Goal: Transaction & Acquisition: Purchase product/service

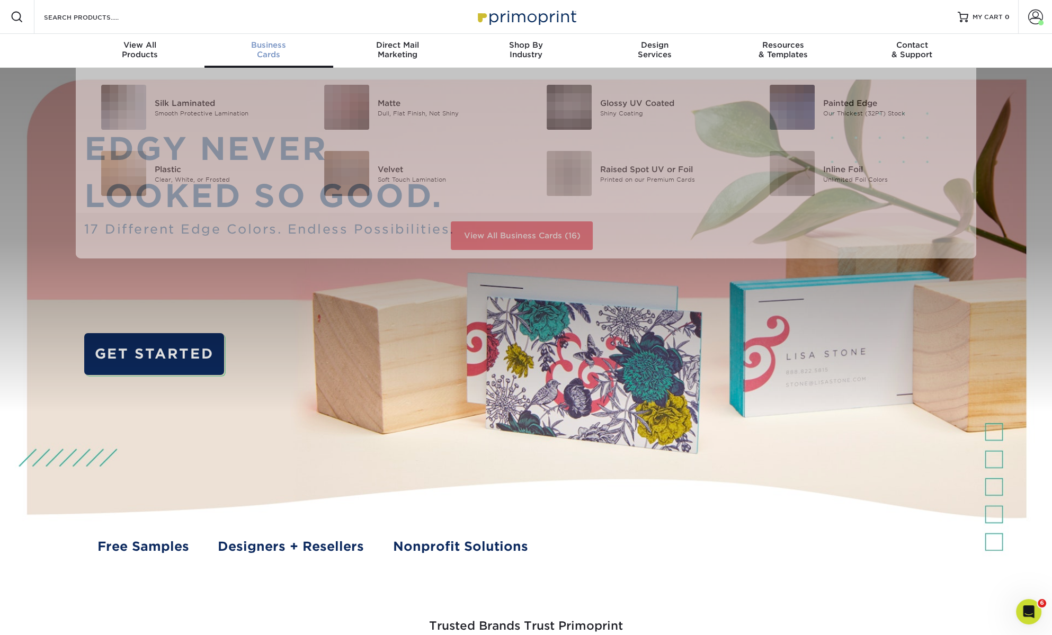
click at [264, 50] on div "Business Cards" at bounding box center [268, 49] width 129 height 19
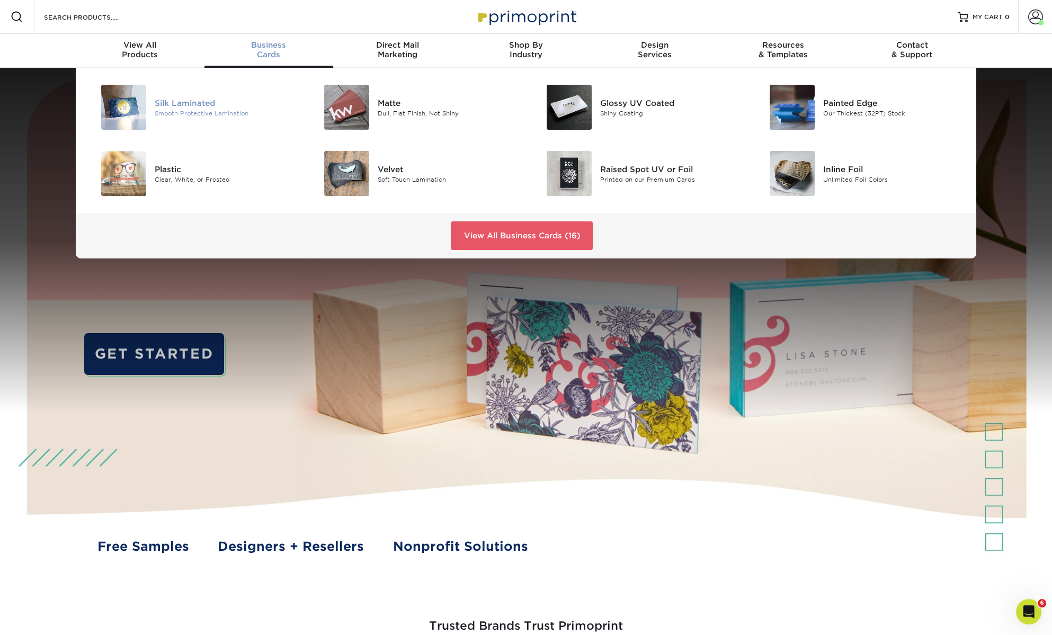
click at [191, 101] on div "Silk Laminated" at bounding box center [225, 103] width 140 height 12
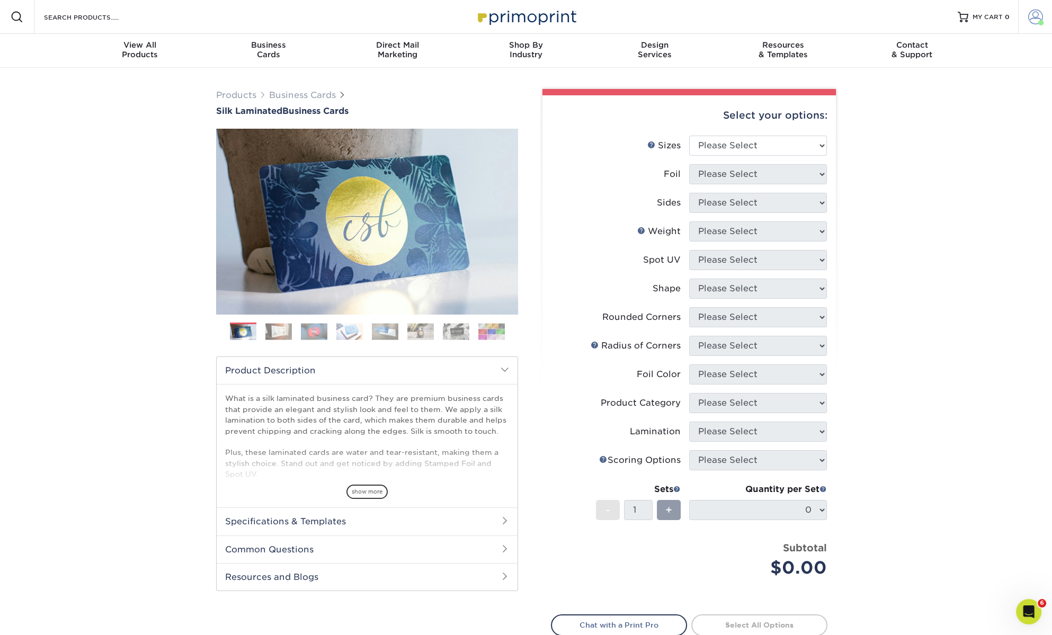
click at [1027, 10] on link "Account" at bounding box center [1035, 17] width 34 height 34
click at [947, 114] on link "Order History" at bounding box center [972, 114] width 133 height 14
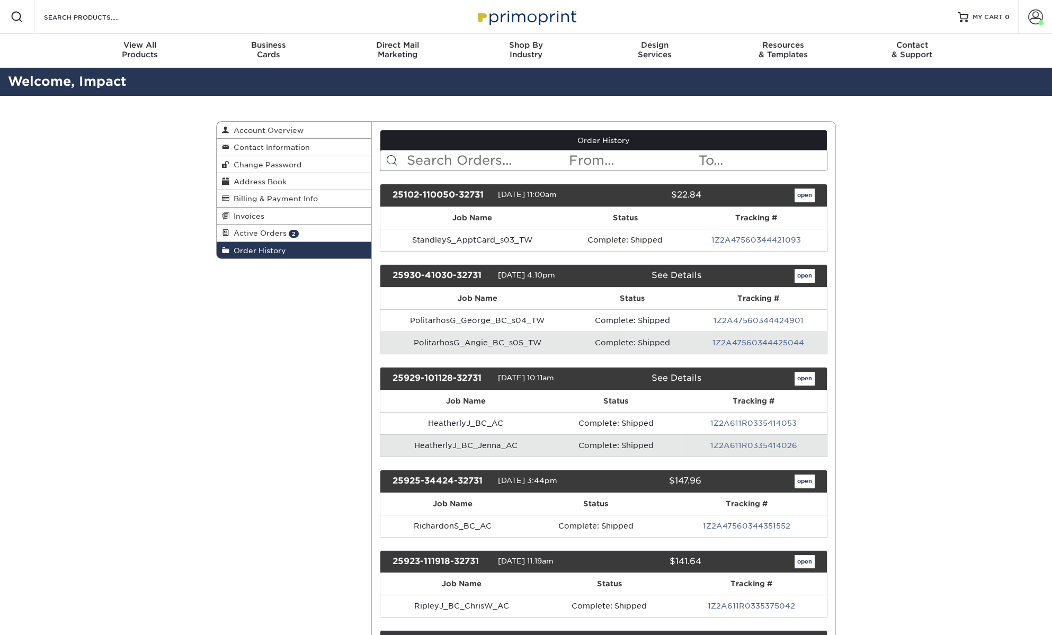
click at [473, 162] on input "text" at bounding box center [487, 160] width 163 height 20
type input "hutto"
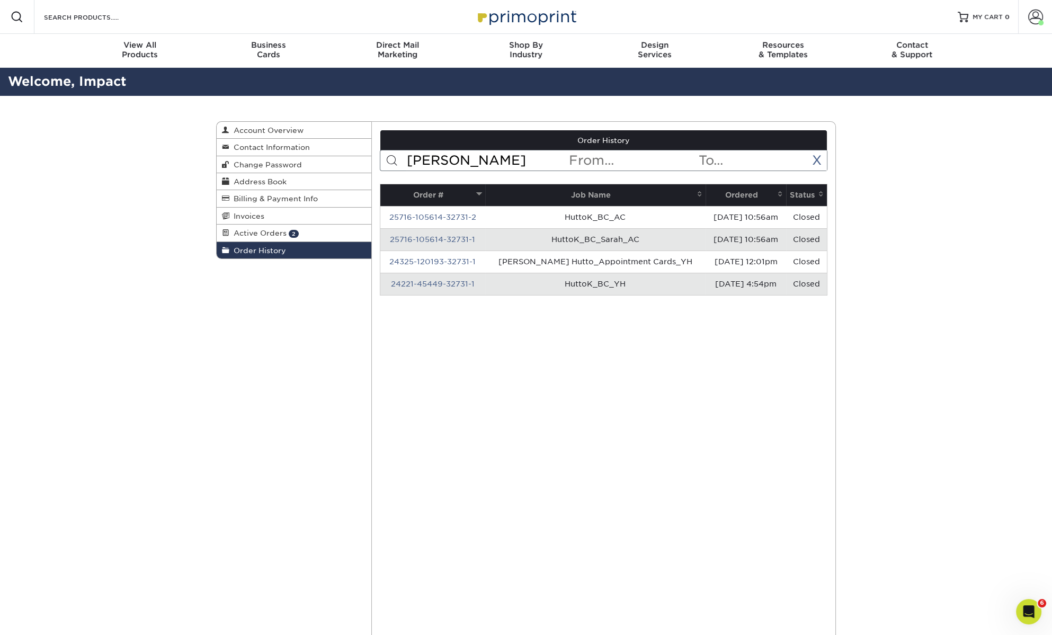
click at [717, 189] on th "Ordered" at bounding box center [746, 195] width 81 height 22
click at [721, 190] on th "Ordered" at bounding box center [746, 195] width 81 height 22
click at [449, 213] on link "25716-105614-32731-2" at bounding box center [432, 217] width 87 height 8
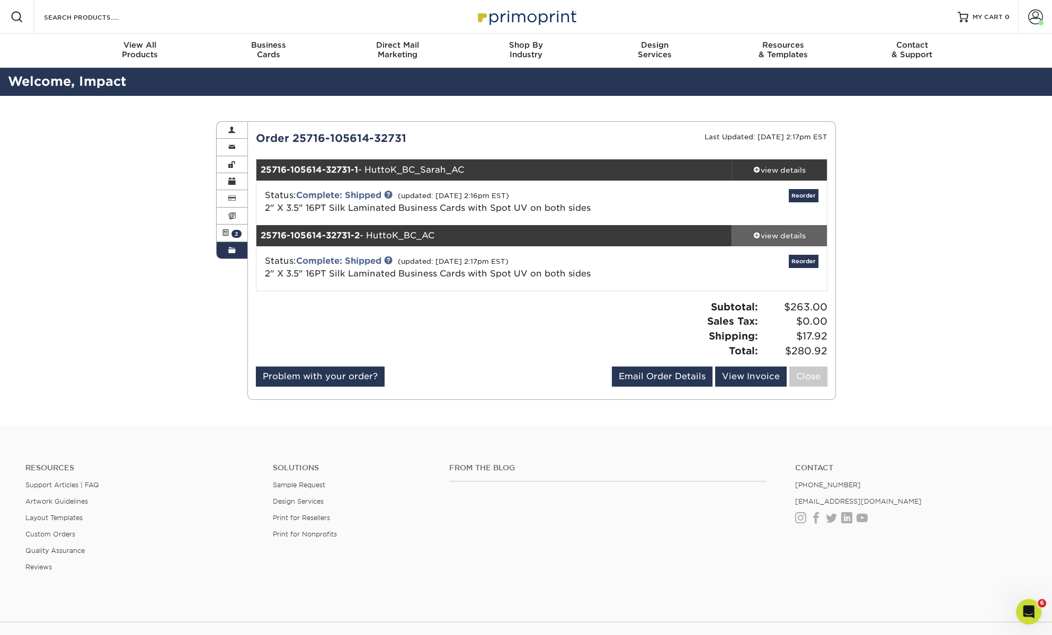
click at [776, 234] on div "view details" at bounding box center [779, 235] width 95 height 11
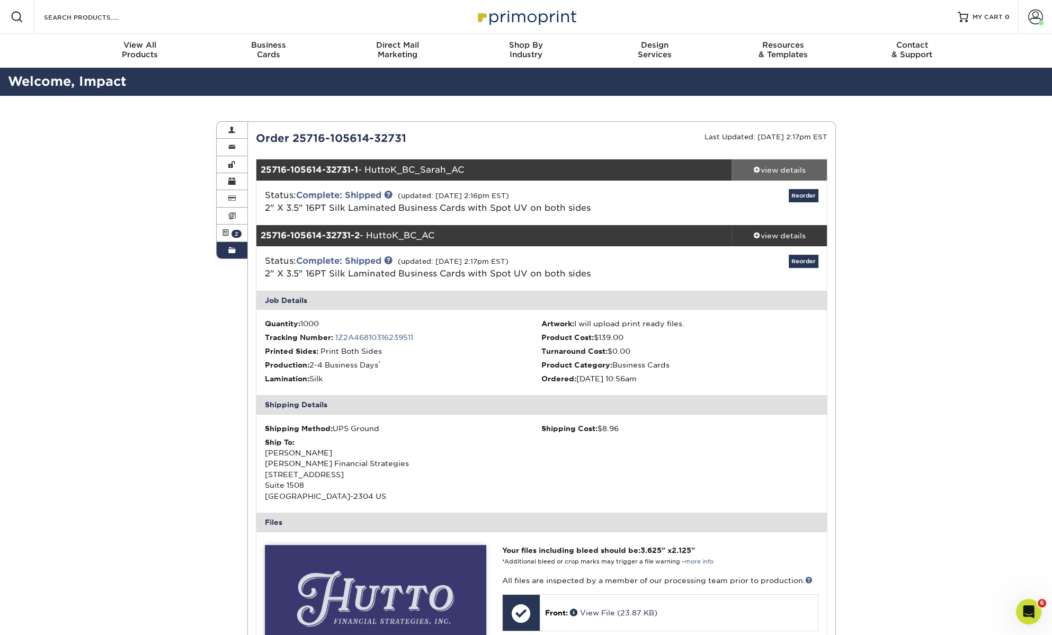
click at [778, 170] on div "view details" at bounding box center [779, 170] width 95 height 11
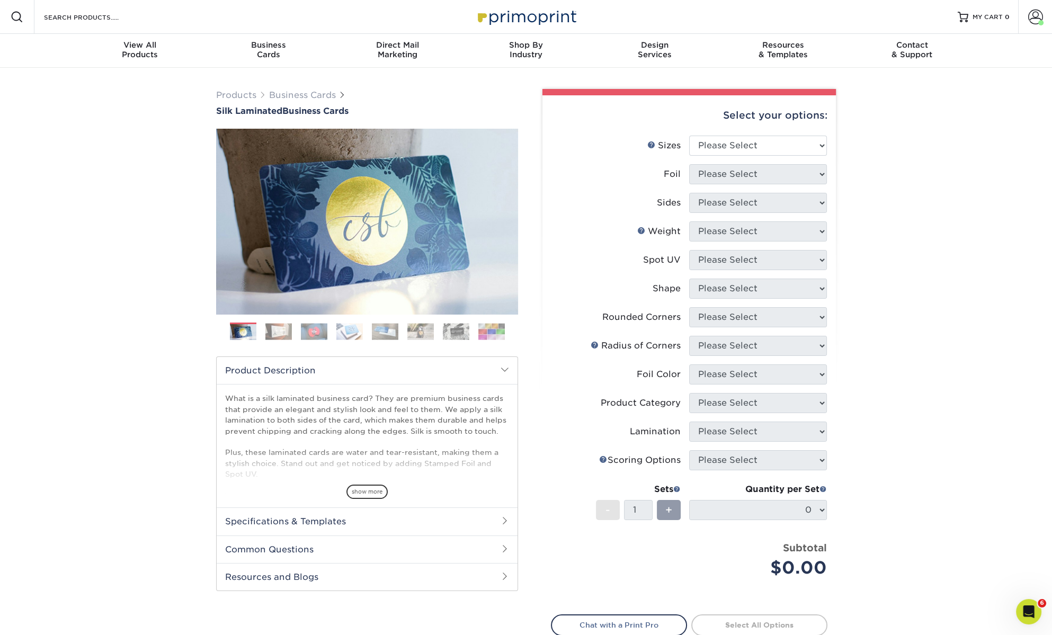
click at [884, 185] on div "Products Business Cards Silk Laminated Business Cards Previous Next" at bounding box center [526, 403] width 1052 height 670
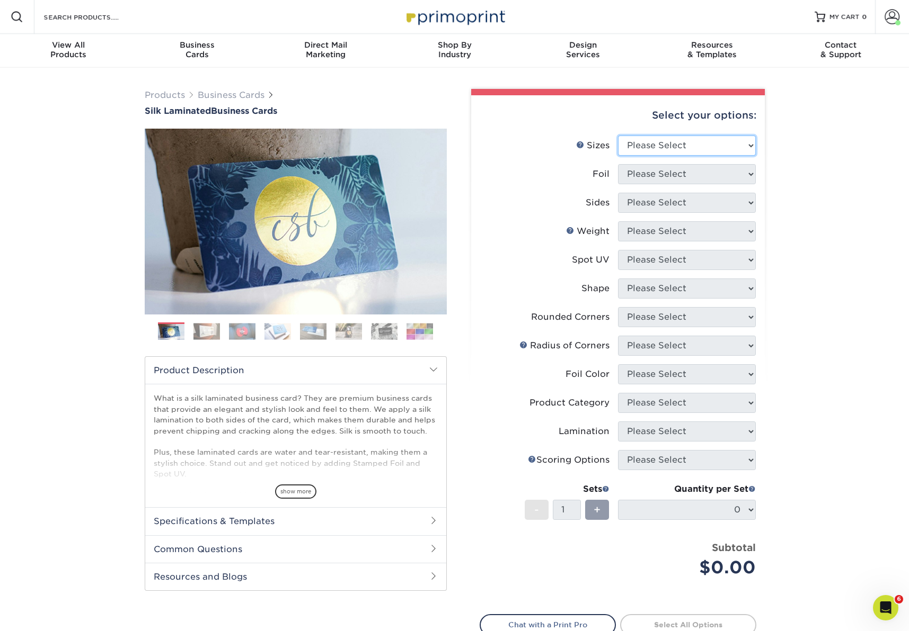
click at [685, 146] on select "Please Select 1.5" x 3.5" - Mini 1.75" x 3.5" - Mini 2" x 2" - Square 2" x 3" -…" at bounding box center [687, 146] width 138 height 20
select select "2.00x3.50"
click at [618, 136] on select "Please Select 1.5" x 3.5" - Mini 1.75" x 3.5" - Mini 2" x 2" - Square 2" x 3" -…" at bounding box center [687, 146] width 138 height 20
click at [696, 176] on select "Please Select Yes No" at bounding box center [687, 174] width 138 height 20
select select "0"
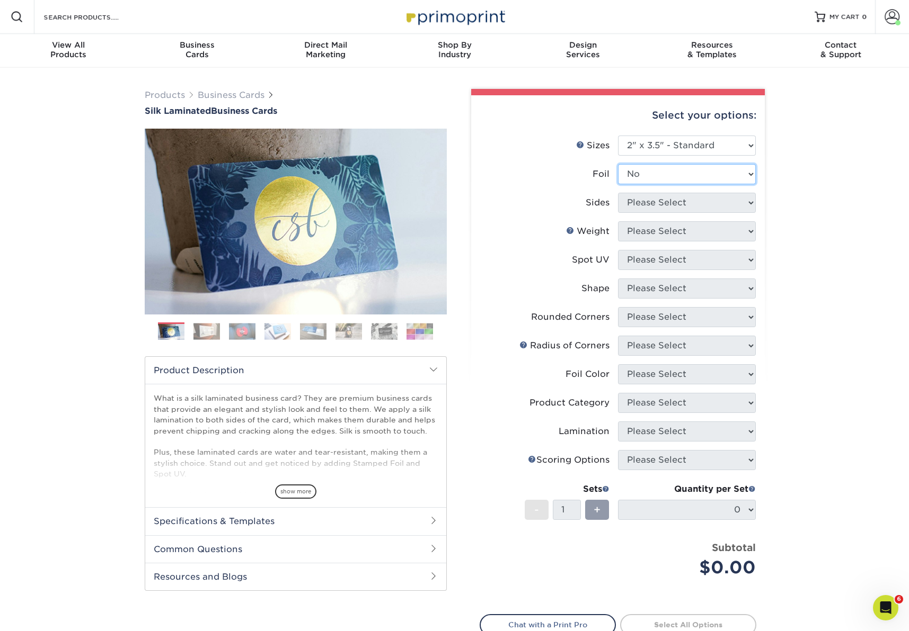
click at [618, 164] on select "Please Select Yes No" at bounding box center [687, 174] width 138 height 20
click at [685, 206] on select "Please Select Print Both Sides Print Front Only" at bounding box center [687, 203] width 138 height 20
select select "13abbda7-1d64-4f25-8bb2-c179b224825d"
click at [618, 193] on select "Please Select Print Both Sides Print Front Only" at bounding box center [687, 203] width 138 height 20
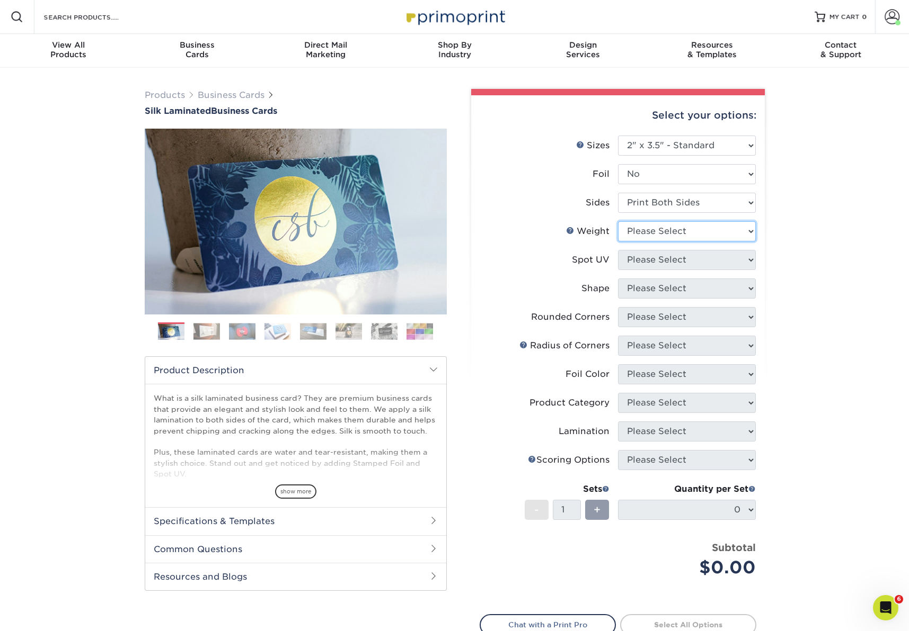
click at [683, 235] on select "Please Select 16PT" at bounding box center [687, 231] width 138 height 20
select select "16PT"
click at [618, 221] on select "Please Select 16PT" at bounding box center [687, 231] width 138 height 20
click at [688, 257] on select "Please Select No Spot UV Front and Back (Both Sides) Front Only Back Only" at bounding box center [687, 260] width 138 height 20
select select "0"
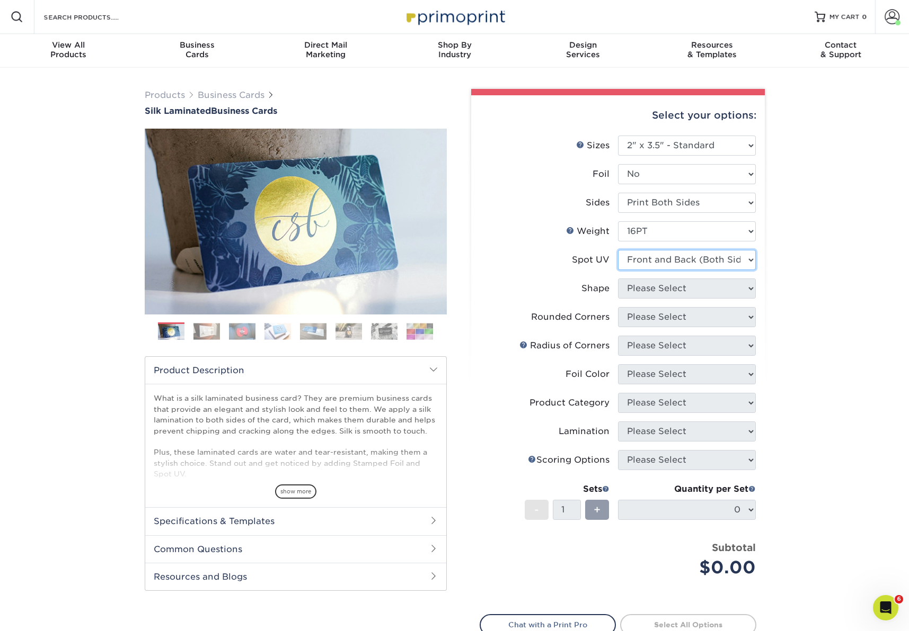
click at [618, 250] on select "Please Select No Spot UV Front and Back (Both Sides) Front Only Back Only" at bounding box center [687, 260] width 138 height 20
click at [705, 290] on select "Please Select Standard" at bounding box center [687, 289] width 138 height 20
select select "standard"
click at [618, 279] on select "Please Select Standard" at bounding box center [687, 289] width 138 height 20
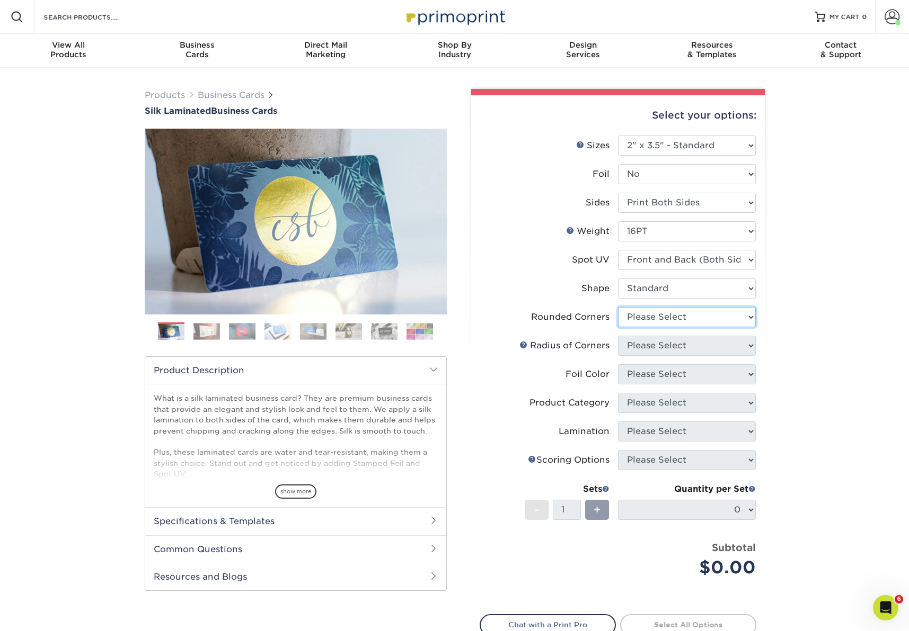
click at [699, 317] on select "Please Select Yes - Round 2 Corners Yes - Round 4 Corners No" at bounding box center [687, 317] width 138 height 20
select select "0"
click at [618, 307] on select "Please Select Yes - Round 2 Corners Yes - Round 4 Corners No" at bounding box center [687, 317] width 138 height 20
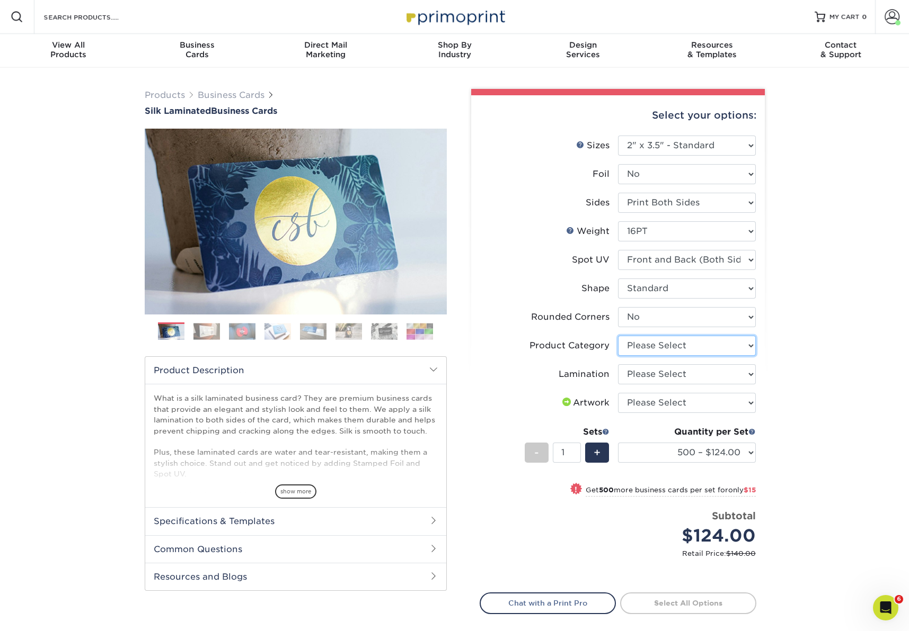
click at [714, 343] on select "Please Select Business Cards" at bounding box center [687, 346] width 138 height 20
select select "3b5148f1-0588-4f88-a218-97bcfdce65c1"
click at [618, 336] on select "Please Select Business Cards" at bounding box center [687, 346] width 138 height 20
click at [712, 378] on select "Please Select Silk" at bounding box center [687, 374] width 138 height 20
select select "ccacb42f-45f7-42d3-bbd3-7c8421cf37f0"
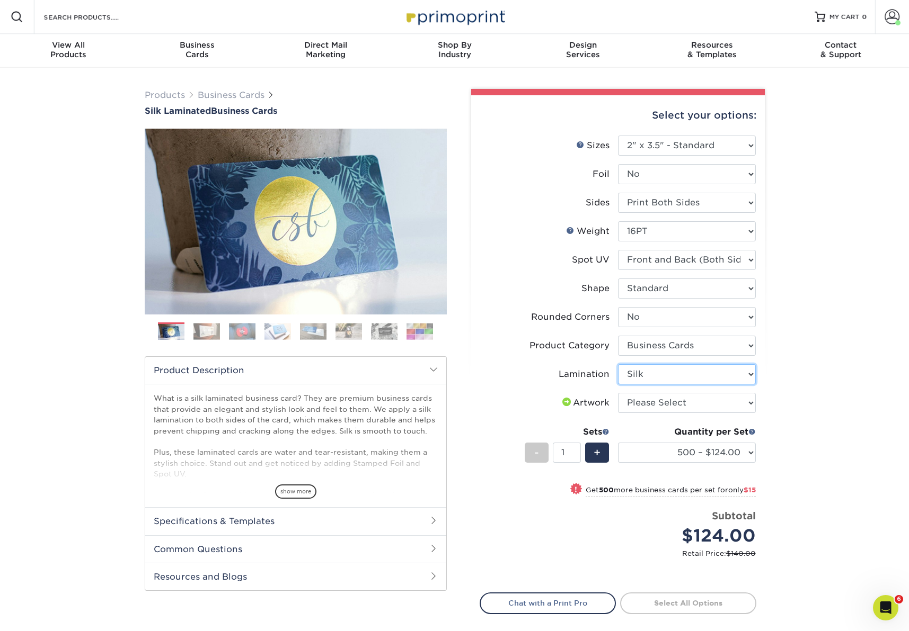
click at [618, 364] on select "Please Select Silk" at bounding box center [687, 374] width 138 height 20
click at [703, 406] on select "Please Select I will upload files I need a design - $100" at bounding box center [687, 403] width 138 height 20
select select "upload"
click at [618, 393] on select "Please Select I will upload files I need a design - $100" at bounding box center [687, 403] width 138 height 20
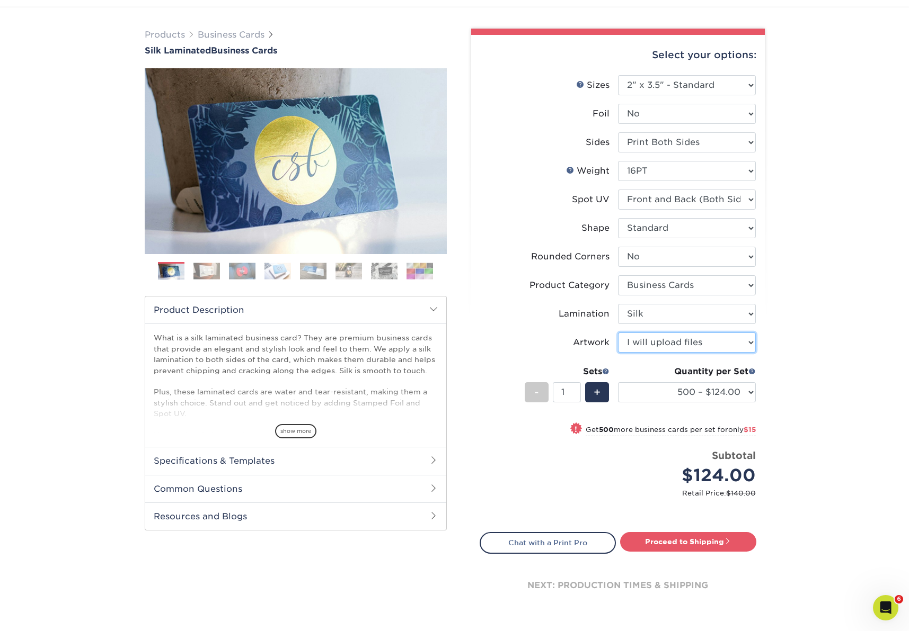
scroll to position [132, 0]
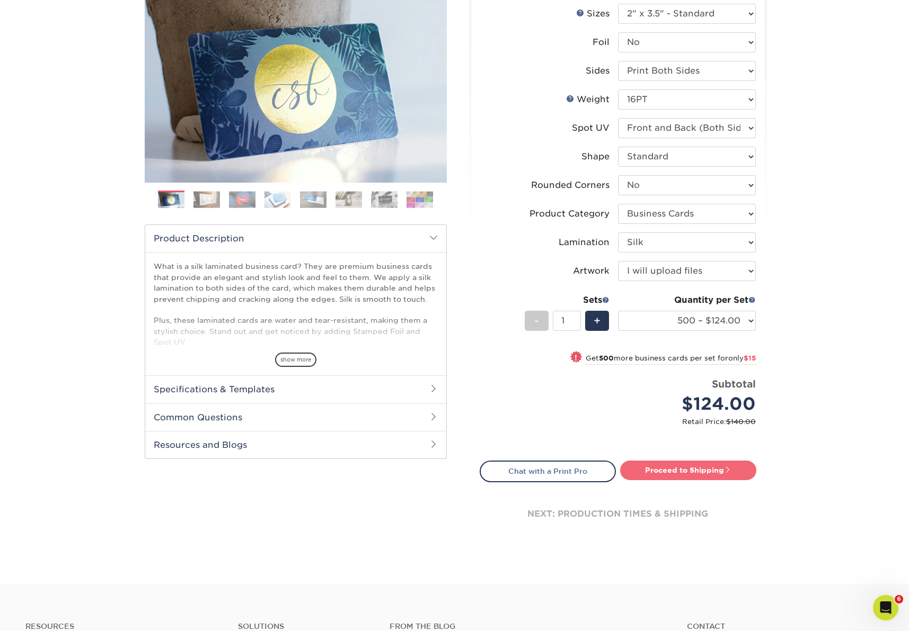
click at [702, 470] on link "Proceed to Shipping" at bounding box center [688, 470] width 136 height 19
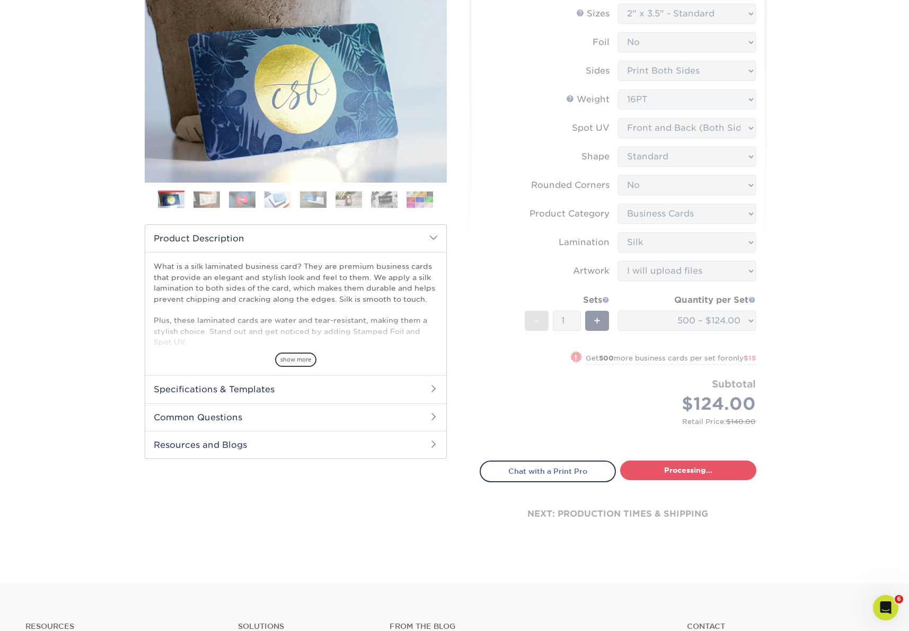
select select "a02e7c76-bdf4-4cc9-8b1d-1aa03151ab1e"
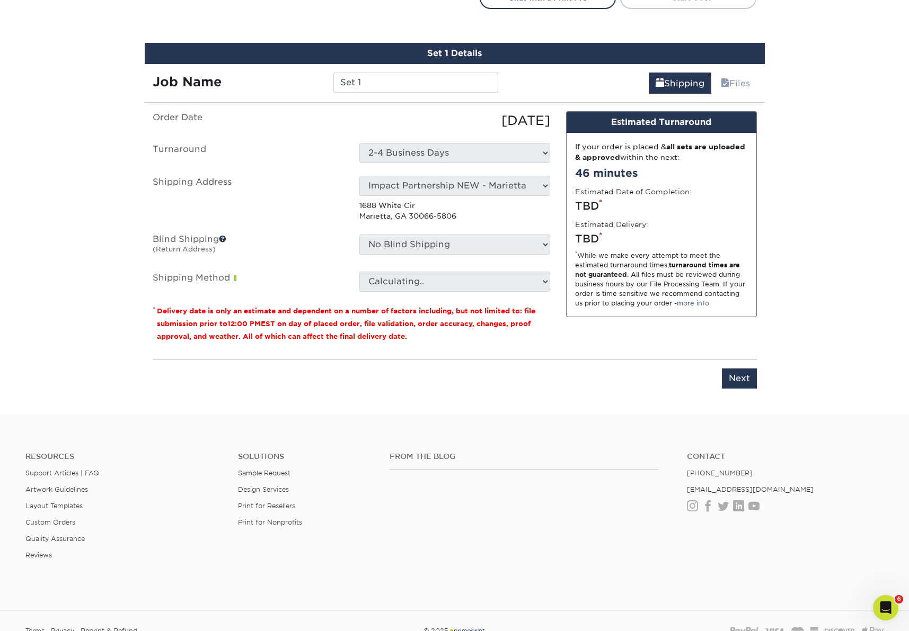
scroll to position [621, 0]
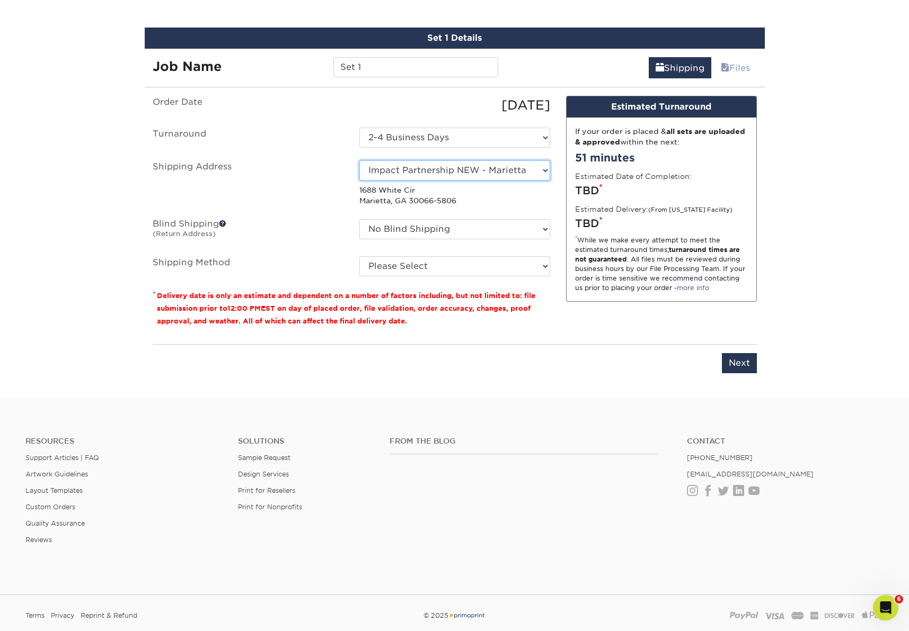
click at [470, 167] on select "Select One Andrew Hansen - Palm Spring, Suite 3 John McNamara - 7350 W. College…" at bounding box center [454, 171] width 191 height 20
select select "261408"
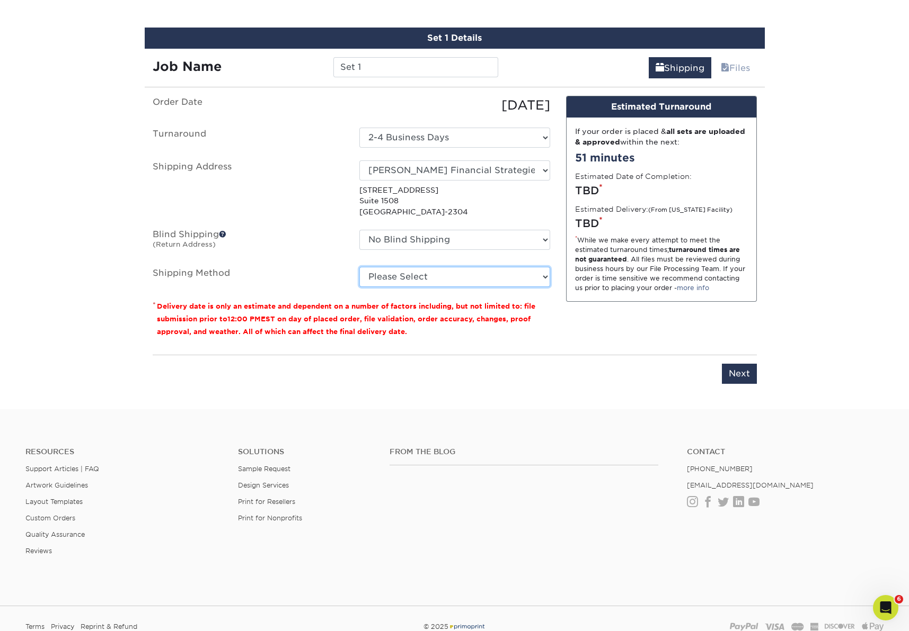
click at [461, 280] on select "Please Select Ground Shipping (+$8.96) 3 Day Shipping Service (+$15.36) 2 Day A…" at bounding box center [454, 277] width 191 height 20
select select "03"
click at [359, 267] on select "Please Select Ground Shipping (+$8.96) 3 Day Shipping Service (+$15.36) 2 Day A…" at bounding box center [454, 277] width 191 height 20
click at [735, 373] on input "Next" at bounding box center [739, 374] width 35 height 20
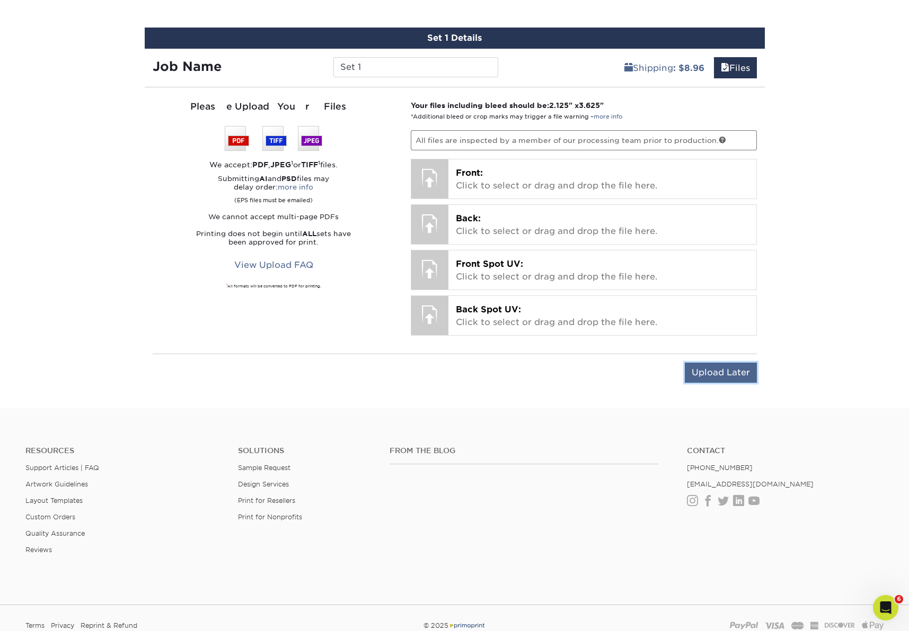
click at [732, 374] on input "Upload Later" at bounding box center [720, 373] width 72 height 20
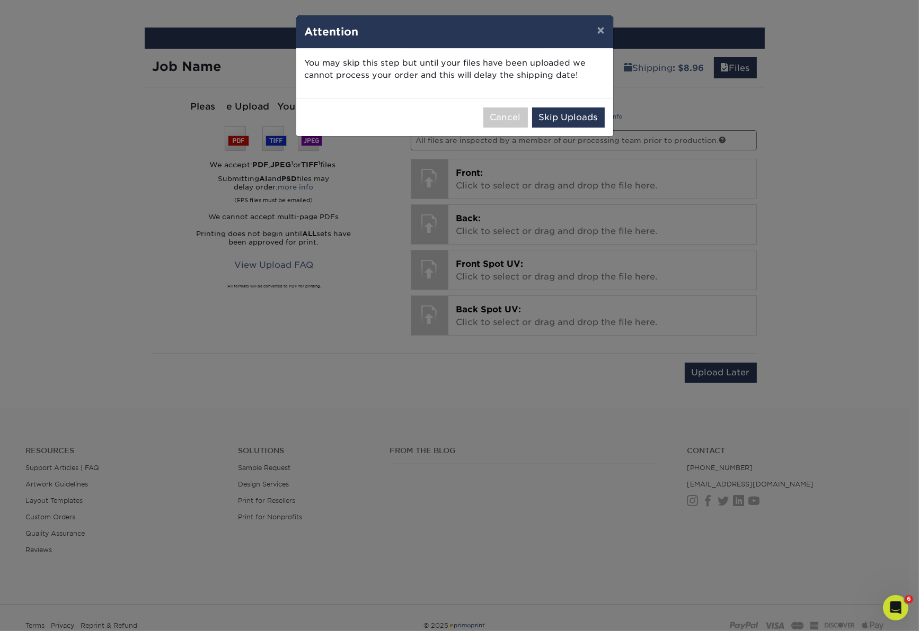
click at [571, 99] on div "Cancel Skip Uploads" at bounding box center [454, 118] width 317 height 38
click at [574, 117] on button "Skip Uploads" at bounding box center [568, 118] width 73 height 20
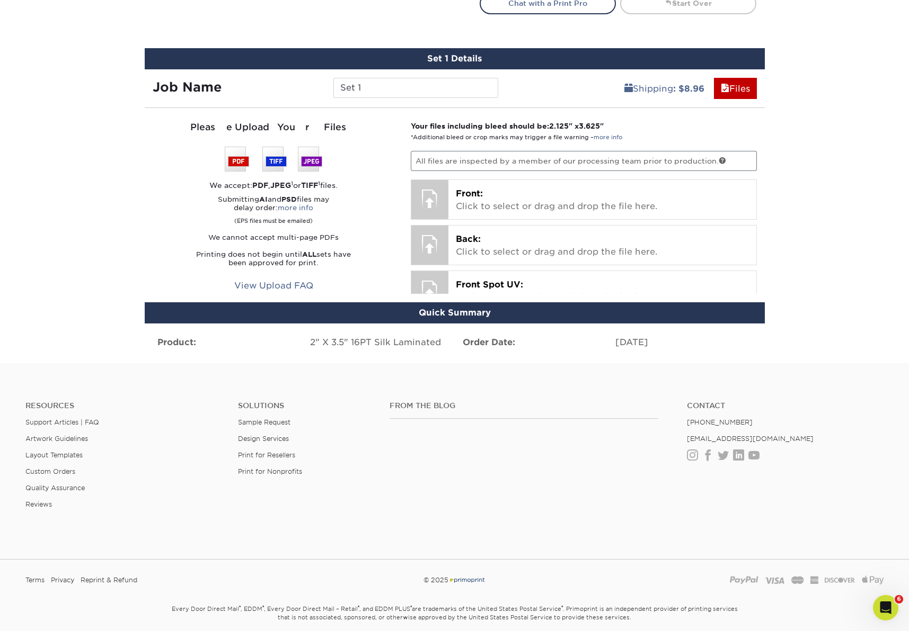
scroll to position [580, 0]
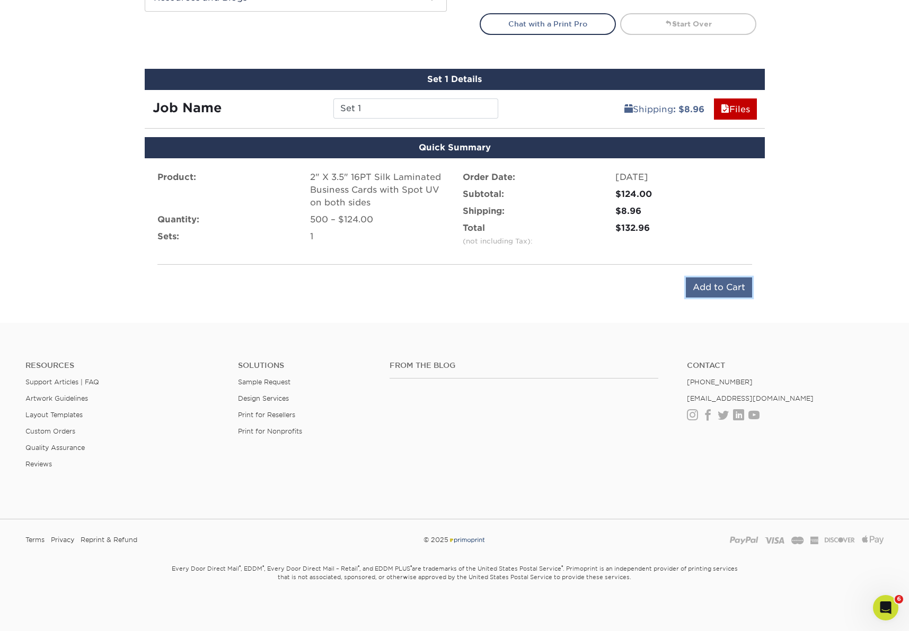
click at [726, 289] on input "Add to Cart" at bounding box center [718, 288] width 66 height 20
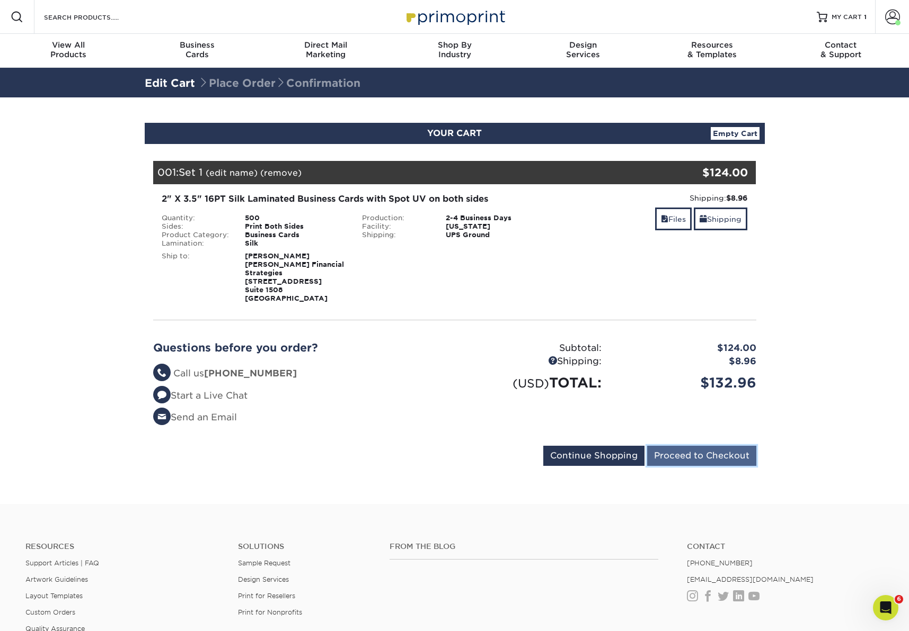
click at [725, 450] on input "Proceed to Checkout" at bounding box center [701, 456] width 109 height 20
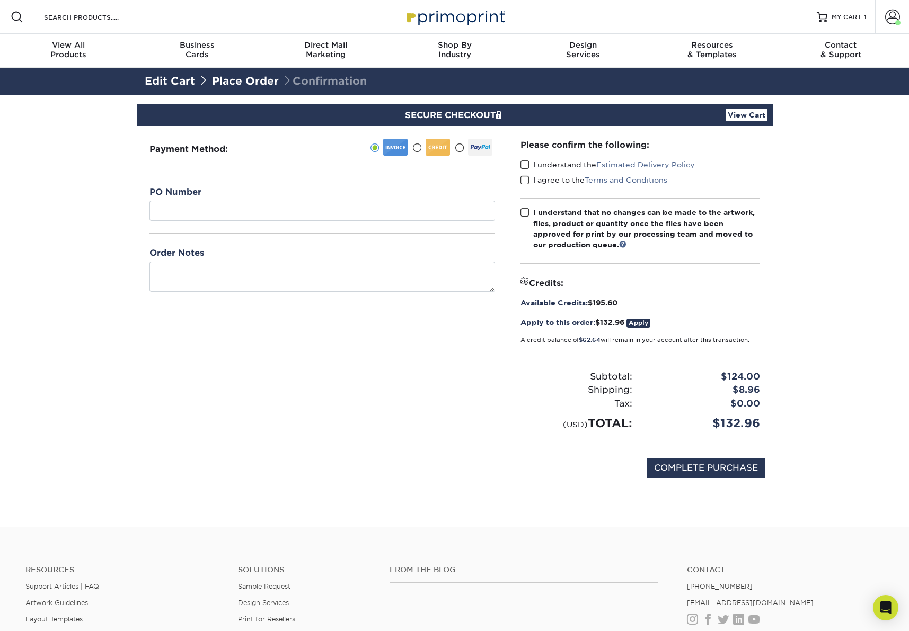
drag, startPoint x: 760, startPoint y: 423, endPoint x: 596, endPoint y: 386, distance: 167.8
click at [596, 386] on div "Subtotal: $124.00 Shipping: $8.96 Discounts: - $0.00 Tax: $0.00" at bounding box center [639, 394] width 239 height 75
drag, startPoint x: 756, startPoint y: 422, endPoint x: 607, endPoint y: 382, distance: 153.9
click at [613, 385] on div "Subtotal: $124.00 Shipping: $8.96 Discounts: - $0.00 Tax: $0.00" at bounding box center [639, 394] width 239 height 75
drag, startPoint x: 587, startPoint y: 375, endPoint x: 747, endPoint y: 396, distance: 160.9
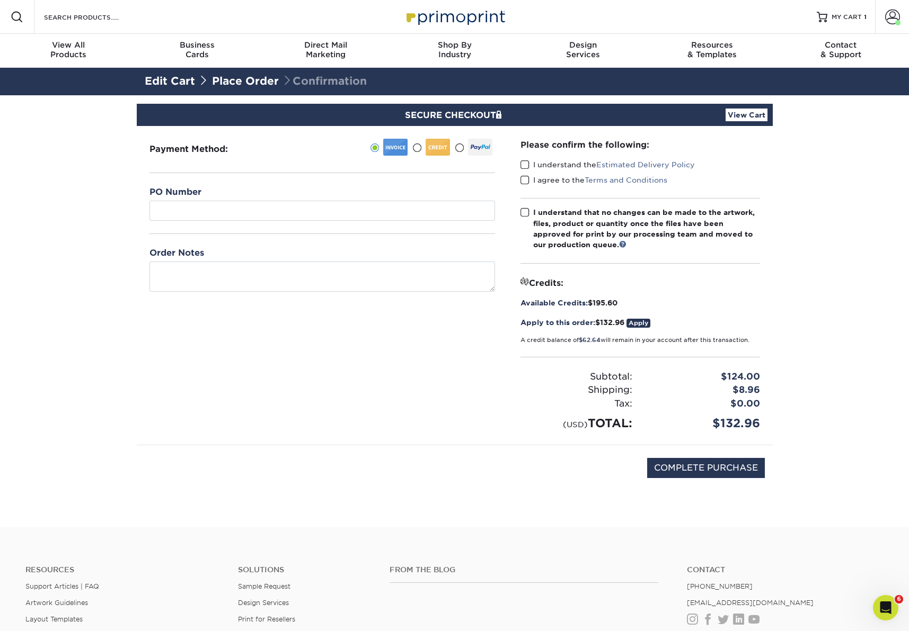
click at [754, 433] on div "Please confirm the following: I understand the Estimated Delivery Policy I agre…" at bounding box center [639, 285] width 265 height 319
click at [261, 84] on link "Place Order" at bounding box center [245, 81] width 67 height 13
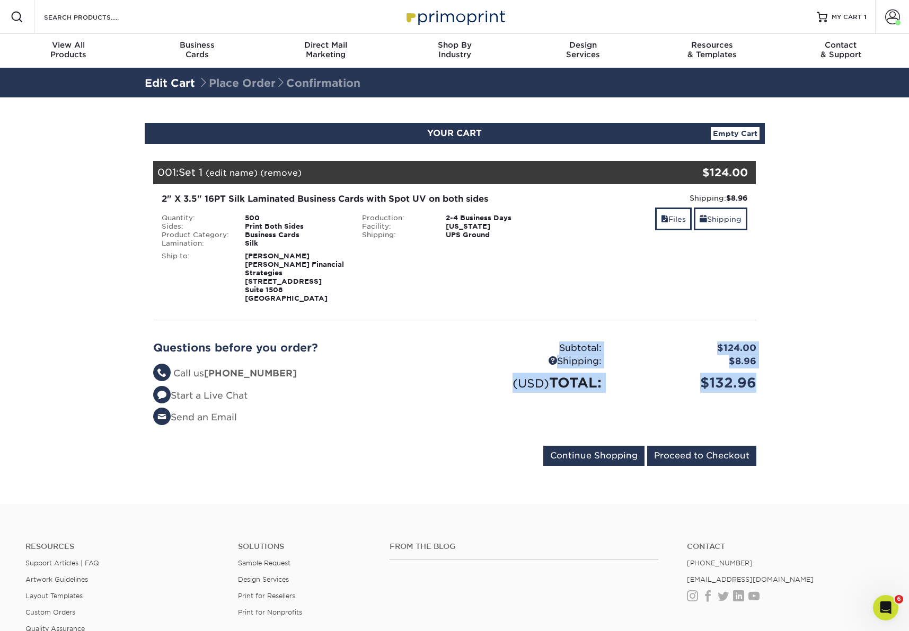
drag, startPoint x: 755, startPoint y: 375, endPoint x: 557, endPoint y: 337, distance: 201.1
click at [557, 342] on div "Subtotal: $124.00 Shipping: $8.96 (USD) TOTAL: $132.96" at bounding box center [609, 388] width 309 height 92
copy div "Subtotal: $124.00 Shipping: $8.96 (USD) TOTAL: $132.96"
drag, startPoint x: 834, startPoint y: 253, endPoint x: 834, endPoint y: 248, distance: 5.3
click at [835, 253] on section "YOUR CART Empty Cart Your Cart is Empty View Account Active Orders Order Histor…" at bounding box center [454, 300] width 909 height 407
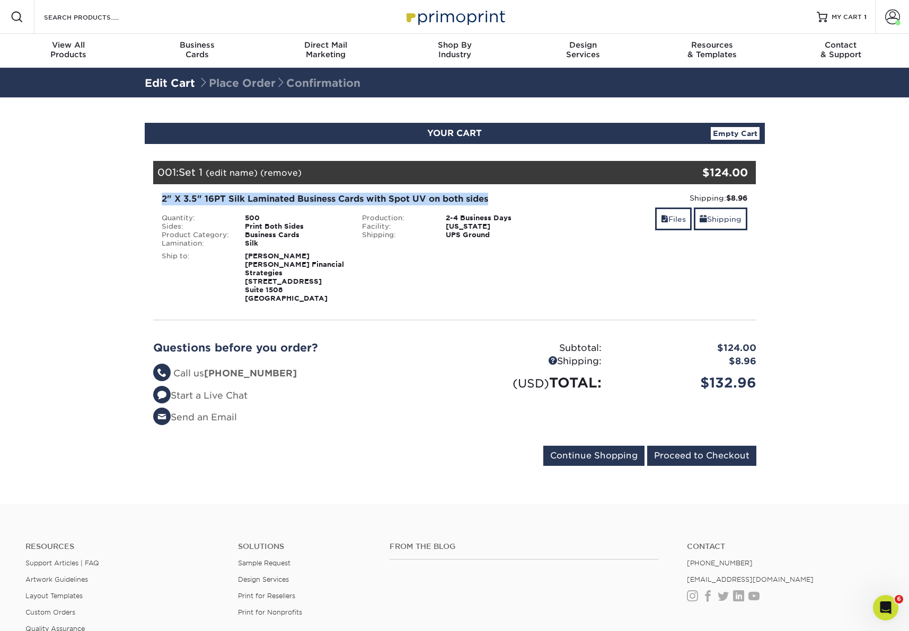
drag, startPoint x: 492, startPoint y: 197, endPoint x: 155, endPoint y: 197, distance: 337.4
click at [155, 197] on div "2" X 3.5" 16PT Silk Laminated Business Cards with Spot UV on both sides Quantit…" at bounding box center [354, 248] width 401 height 110
click at [159, 199] on div "2" X 3.5" 16PT Silk Laminated Business Cards with Spot UV on both sides Quantit…" at bounding box center [354, 248] width 401 height 110
copy div "2" X 3.5" 16PT Silk Laminated Business Cards with Spot UV on both sides Quantit…"
click at [585, 268] on div "Shipping: $8.96 Discount: - $0.00 Files Shipping" at bounding box center [655, 248] width 201 height 110
